Goal: Transaction & Acquisition: Purchase product/service

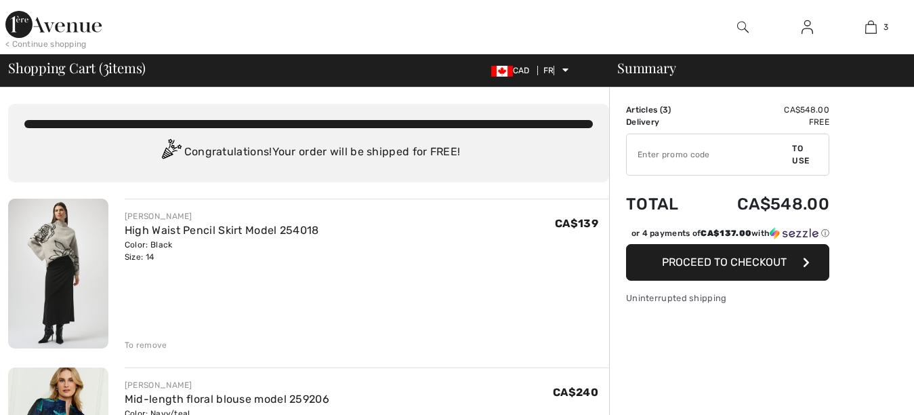
checkbox input "true"
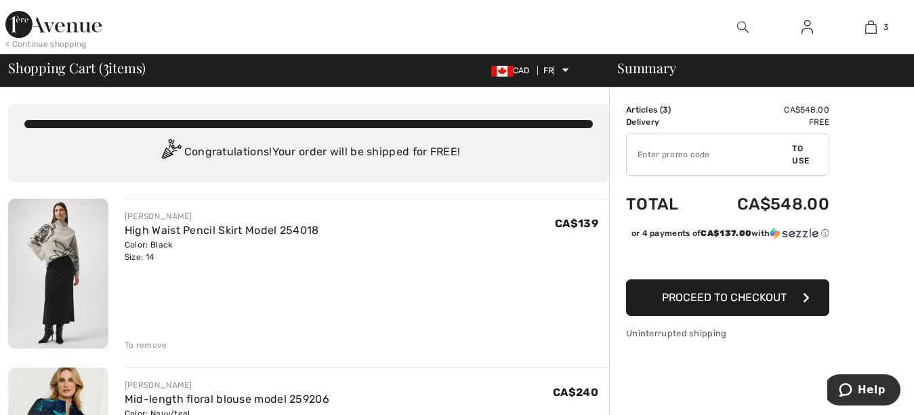
click at [56, 301] on img at bounding box center [58, 274] width 100 height 150
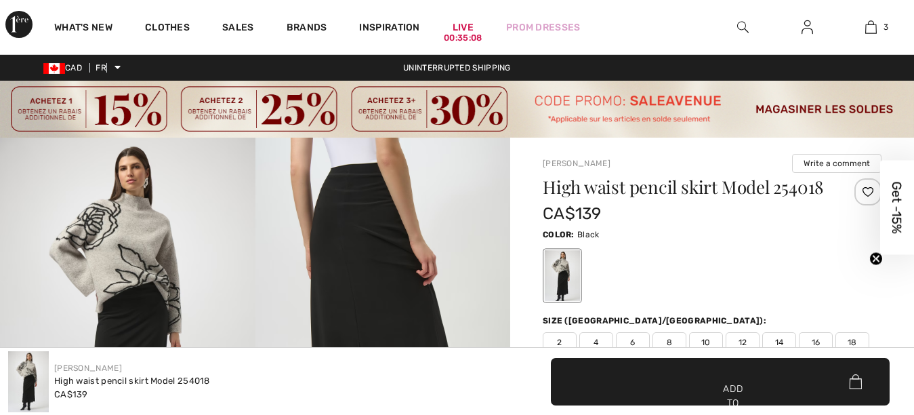
checkbox input "true"
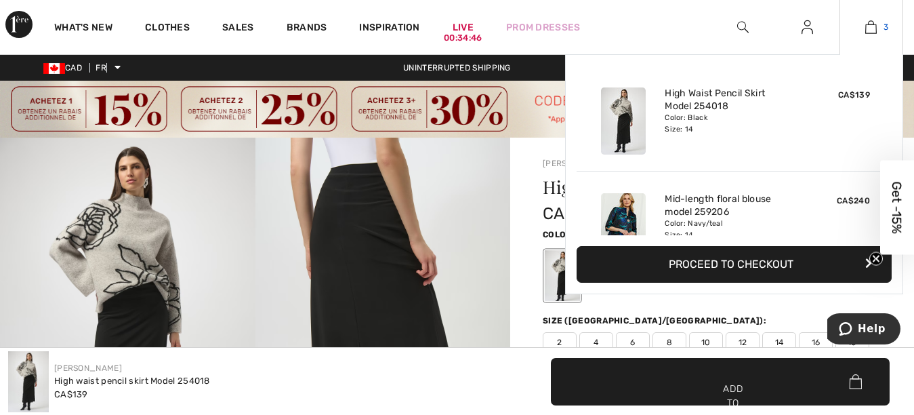
click at [868, 32] on img at bounding box center [872, 27] width 12 height 16
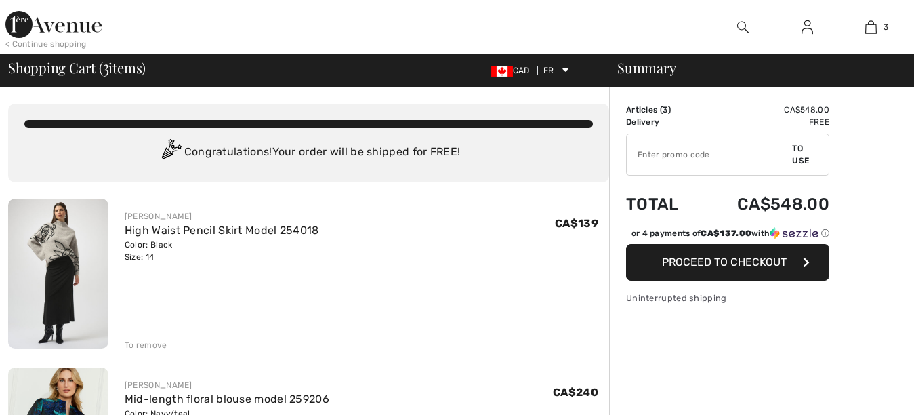
scroll to position [54, 0]
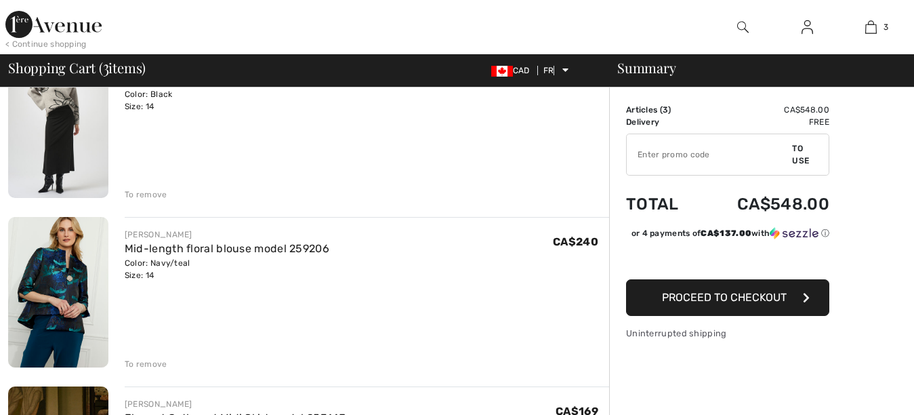
checkbox input "true"
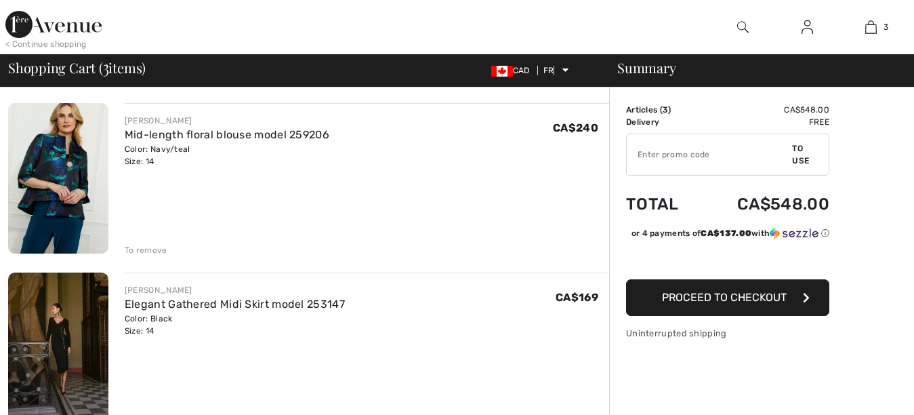
scroll to position [299, 0]
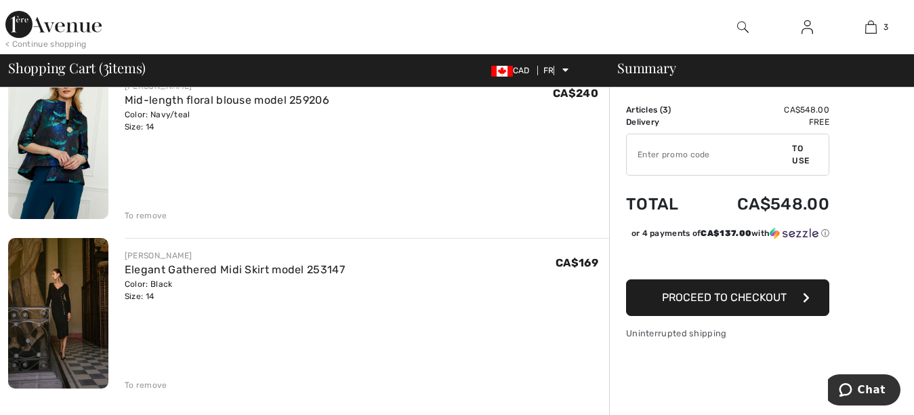
click at [68, 321] on img at bounding box center [58, 313] width 100 height 150
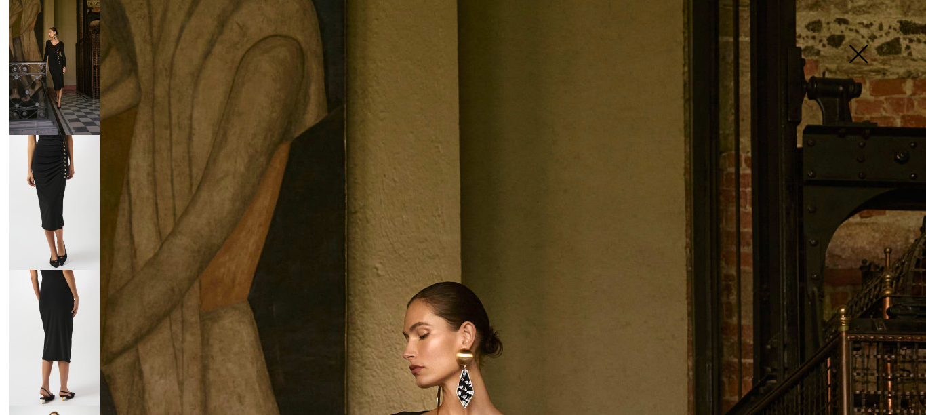
checkbox input "true"
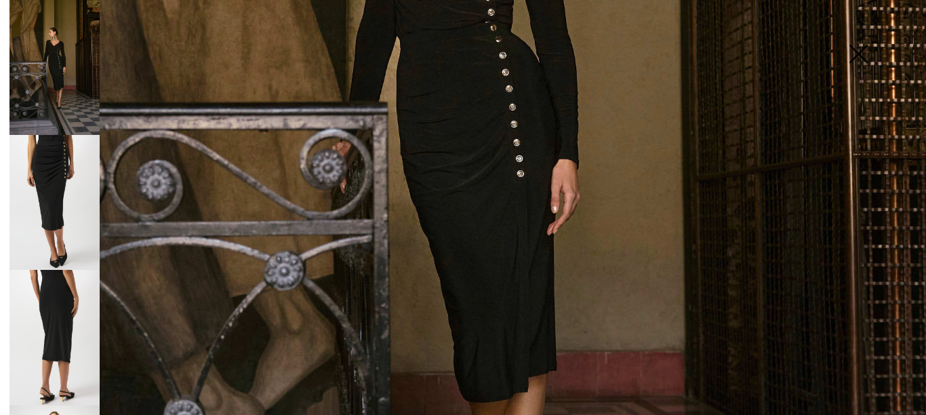
scroll to position [533, 0]
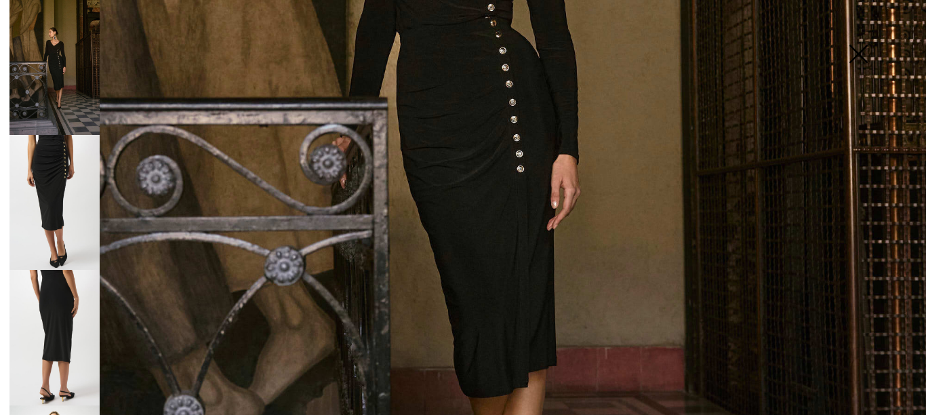
click at [52, 299] on img at bounding box center [54, 337] width 90 height 135
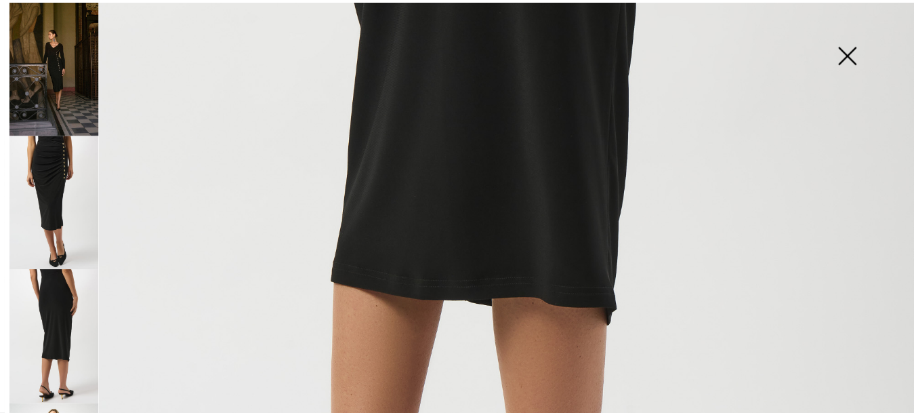
scroll to position [652, 0]
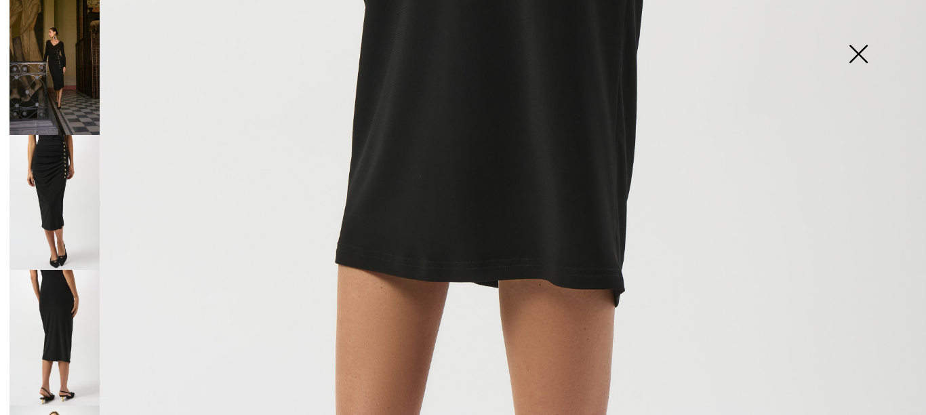
click at [855, 54] on img at bounding box center [858, 55] width 68 height 70
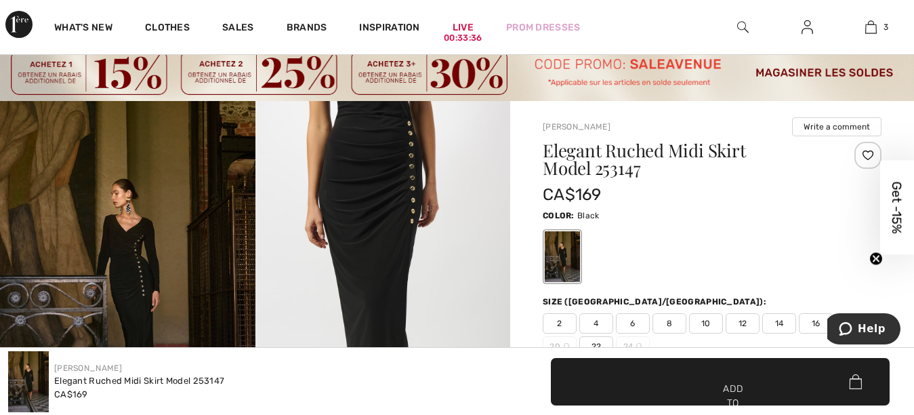
scroll to position [0, 0]
